Goal: Information Seeking & Learning: Learn about a topic

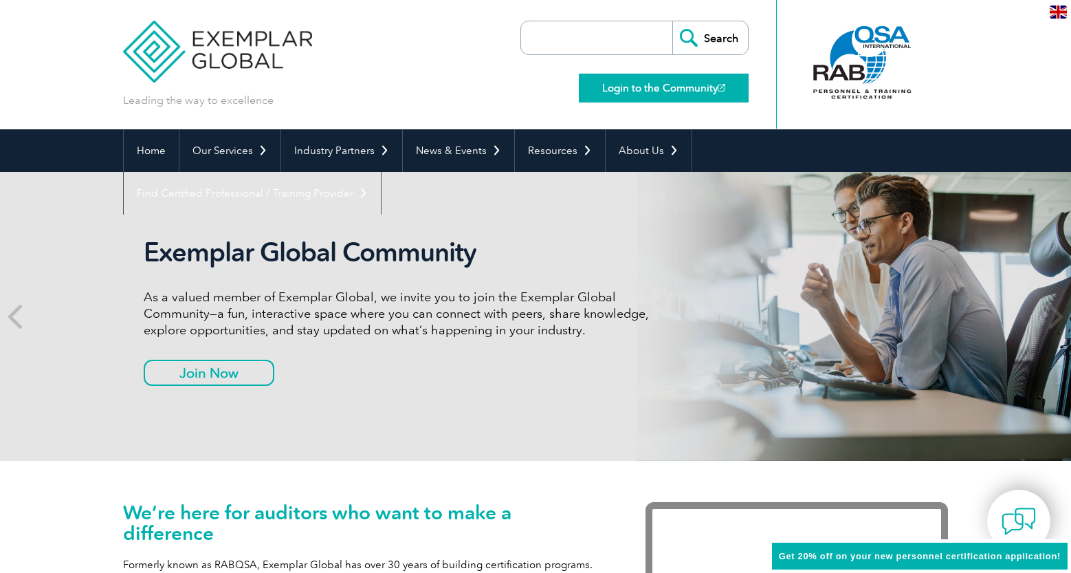
click at [649, 89] on link "Login to the Community" at bounding box center [664, 88] width 170 height 29
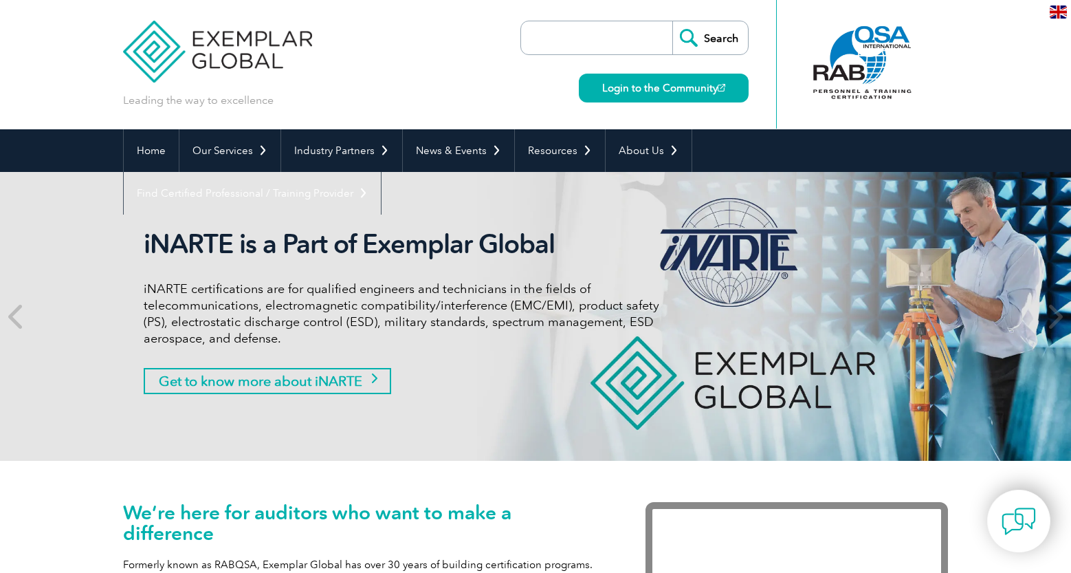
click at [333, 380] on link "Get to know more about iNARTE" at bounding box center [267, 381] width 247 height 26
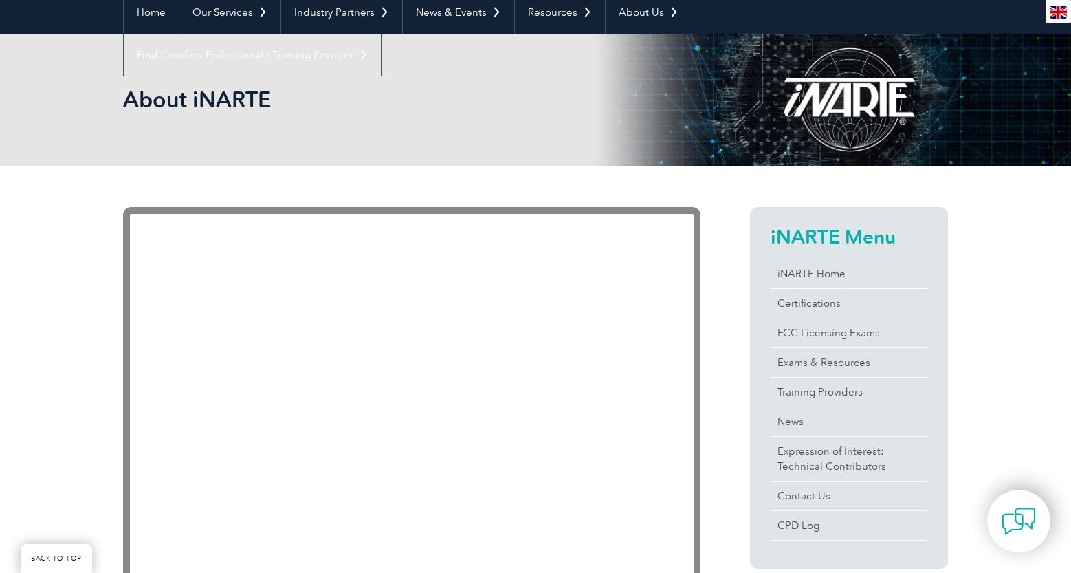
scroll to position [233, 0]
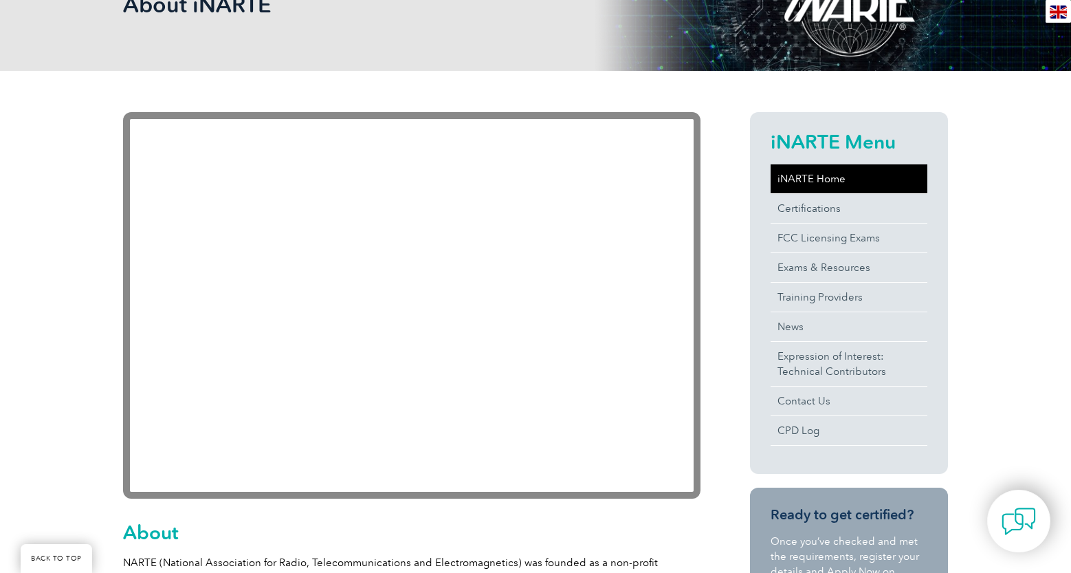
click at [809, 181] on link "iNARTE Home" at bounding box center [849, 178] width 157 height 29
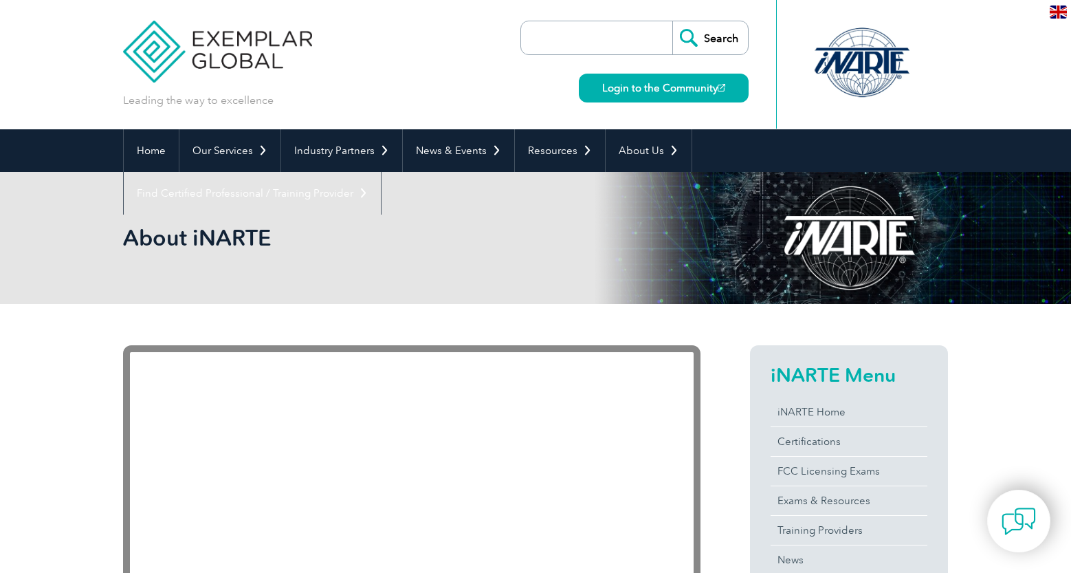
click at [1056, 13] on img at bounding box center [1058, 11] width 17 height 13
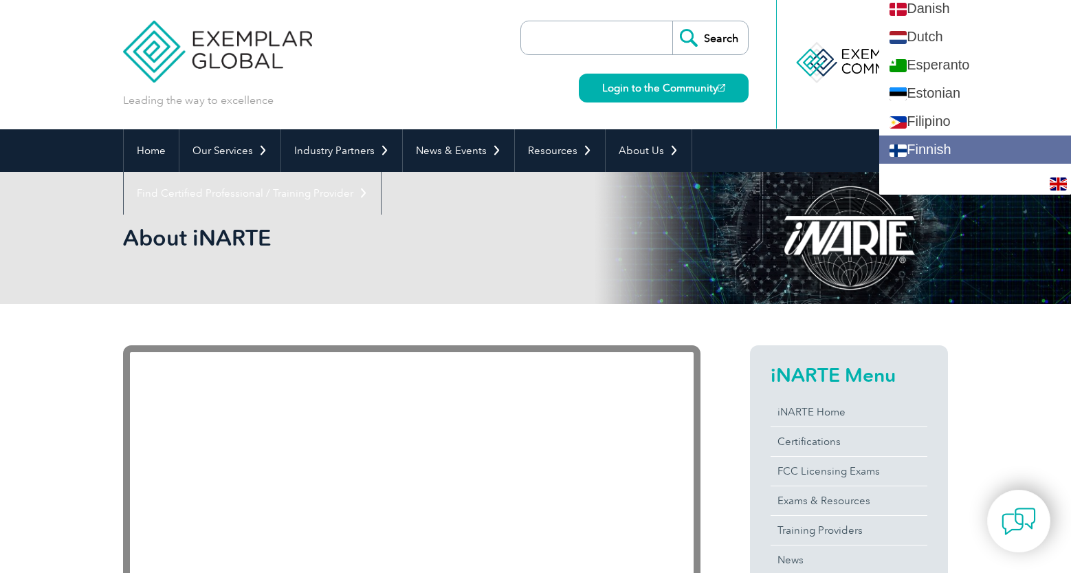
scroll to position [518, 0]
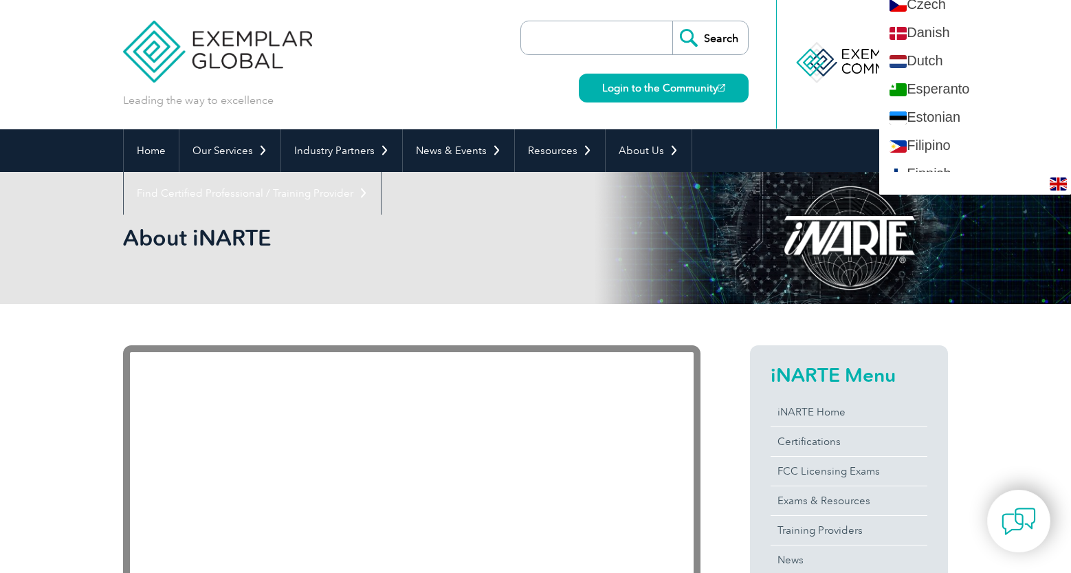
click at [1022, 228] on div "About iNARTE" at bounding box center [535, 238] width 1071 height 132
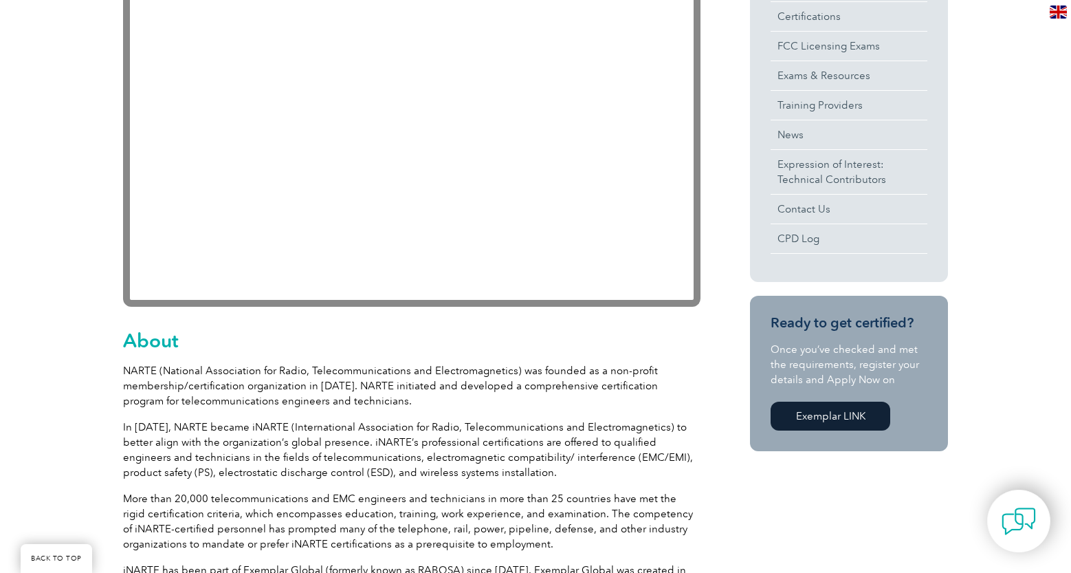
scroll to position [425, 0]
click at [837, 416] on link "Exemplar LINK" at bounding box center [831, 415] width 120 height 29
